Goal: Find specific page/section: Find specific page/section

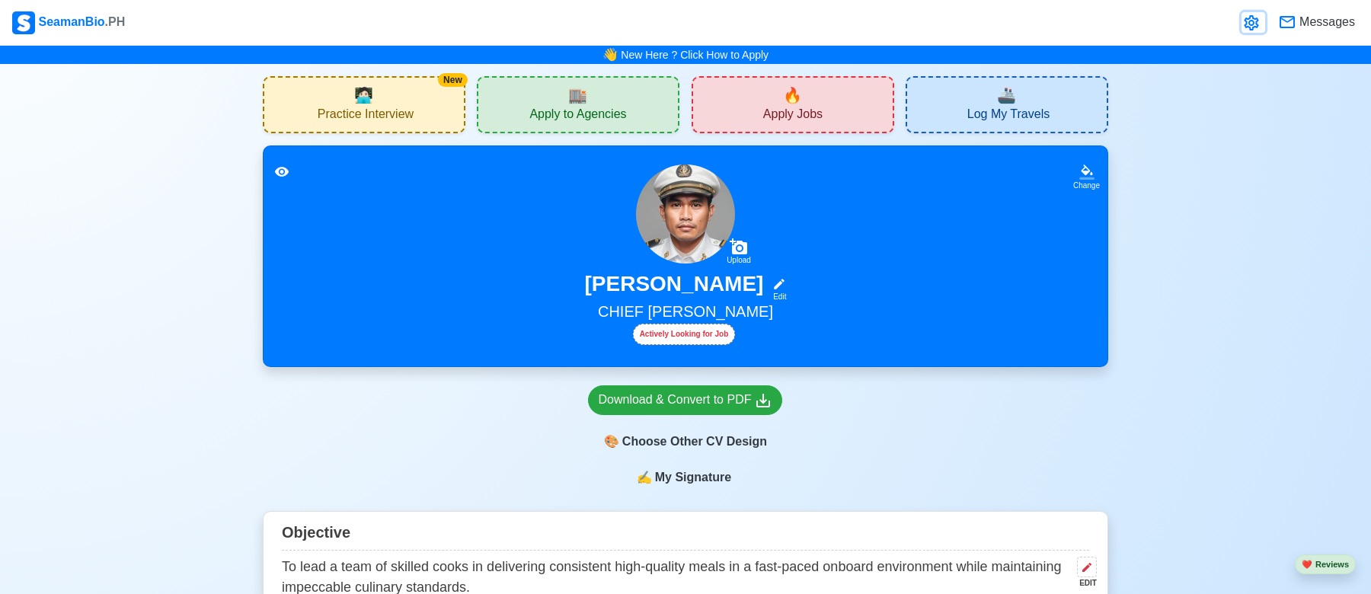
click at [1255, 26] on icon at bounding box center [1251, 22] width 14 height 15
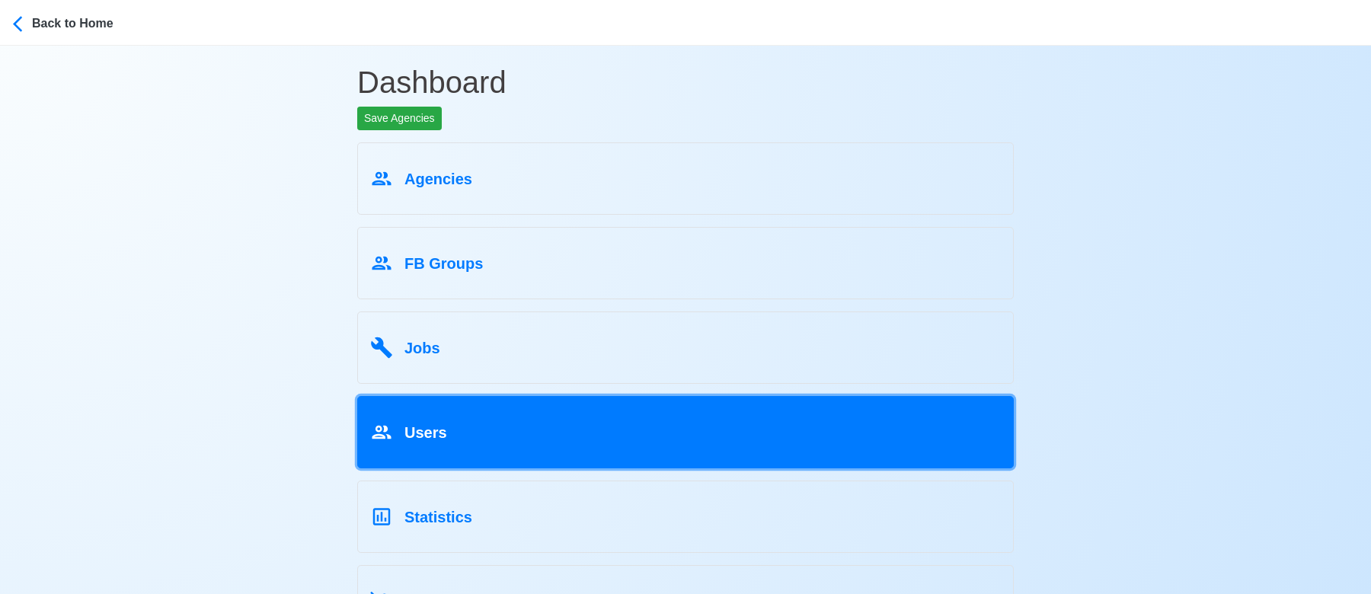
click at [529, 426] on div "Users" at bounding box center [685, 429] width 631 height 29
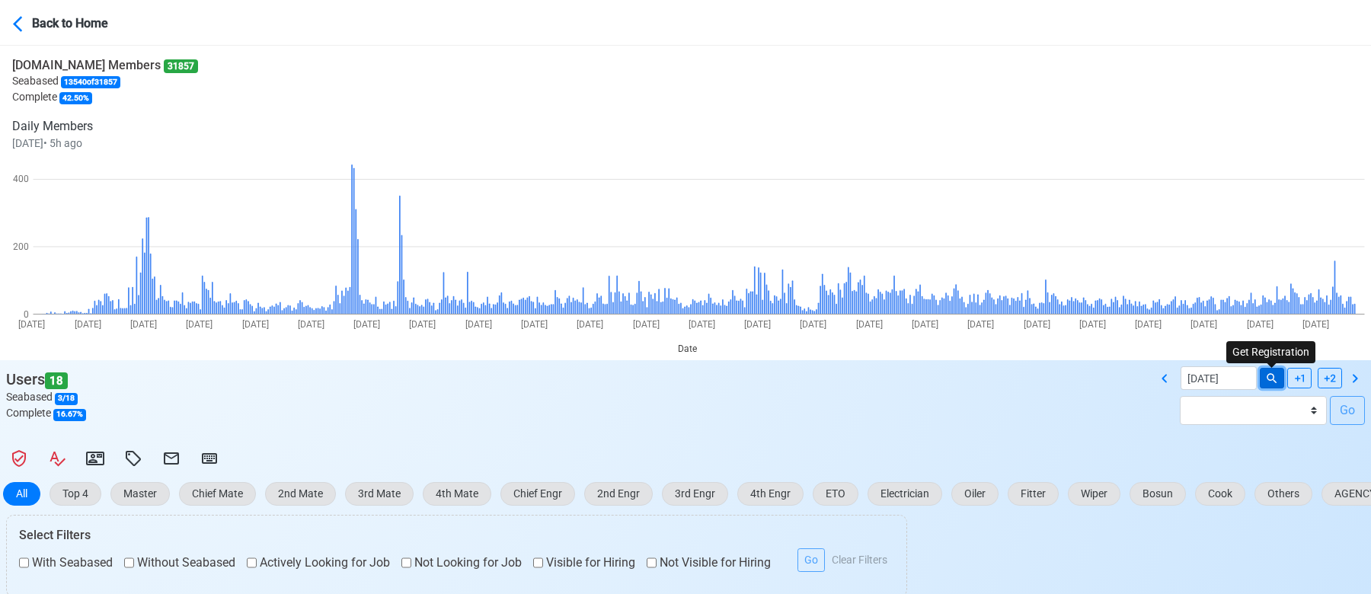
click at [1266, 373] on icon at bounding box center [1272, 379] width 14 height 14
